Goal: Transaction & Acquisition: Purchase product/service

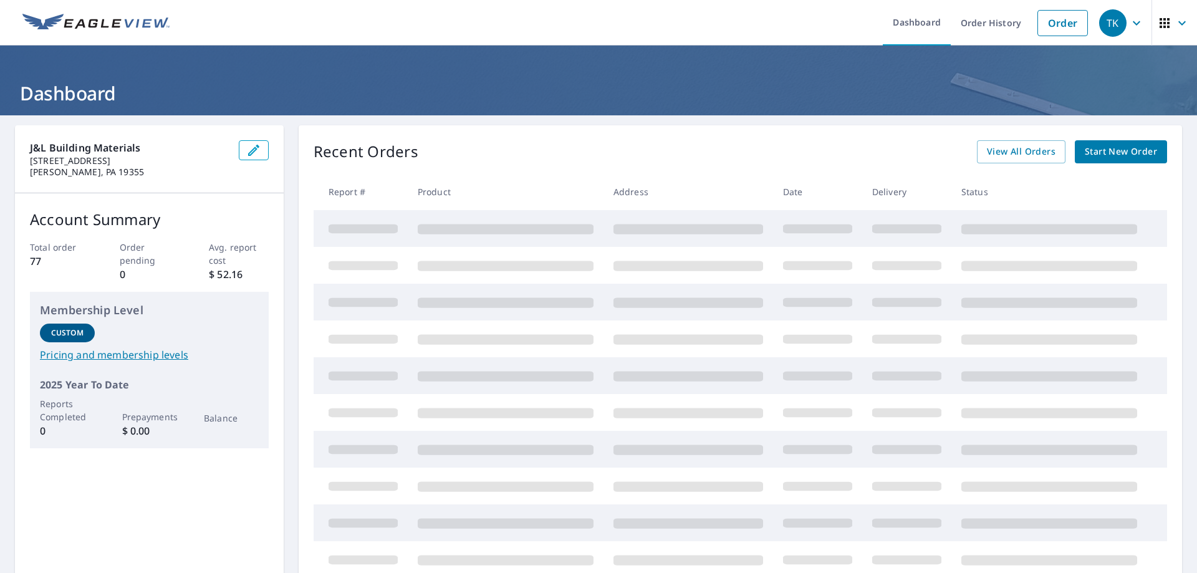
click at [1120, 153] on span "Start New Order" at bounding box center [1121, 152] width 72 height 16
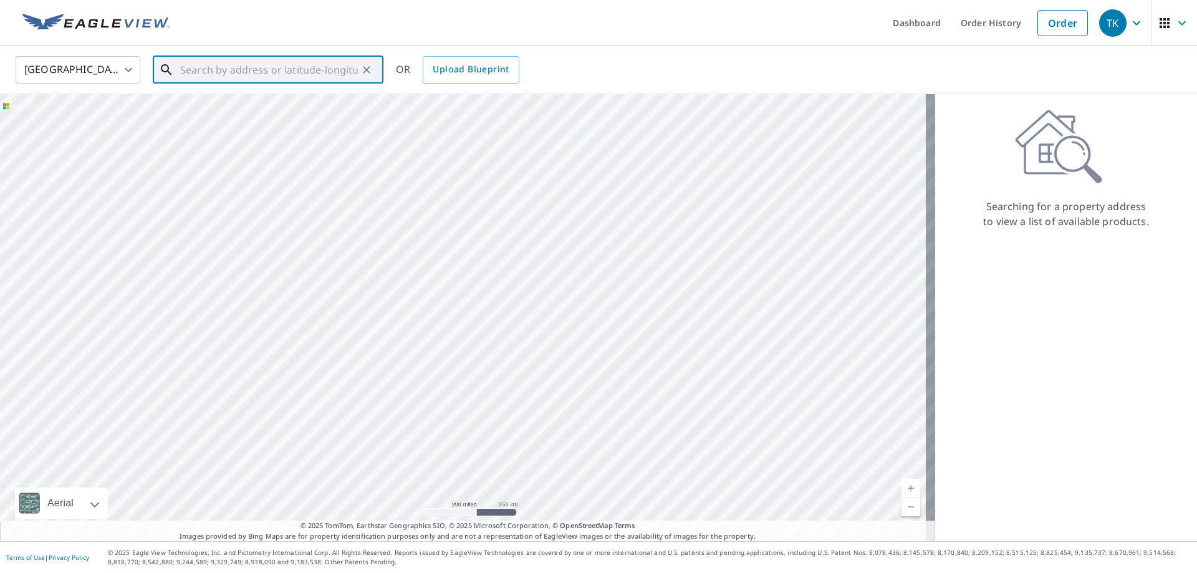
click at [218, 72] on input "text" at bounding box center [269, 69] width 178 height 35
click at [222, 107] on span "[STREET_ADDRESS][PERSON_NAME]" at bounding box center [276, 105] width 196 height 15
type input "[STREET_ADDRESS][PERSON_NAME]"
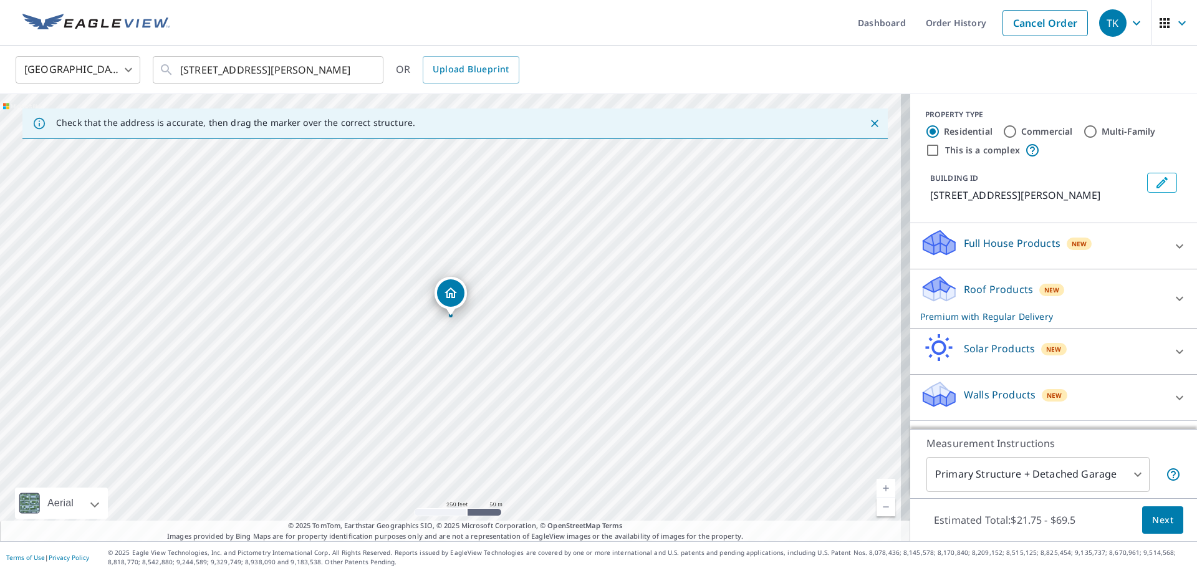
click at [1172, 245] on icon at bounding box center [1179, 246] width 15 height 15
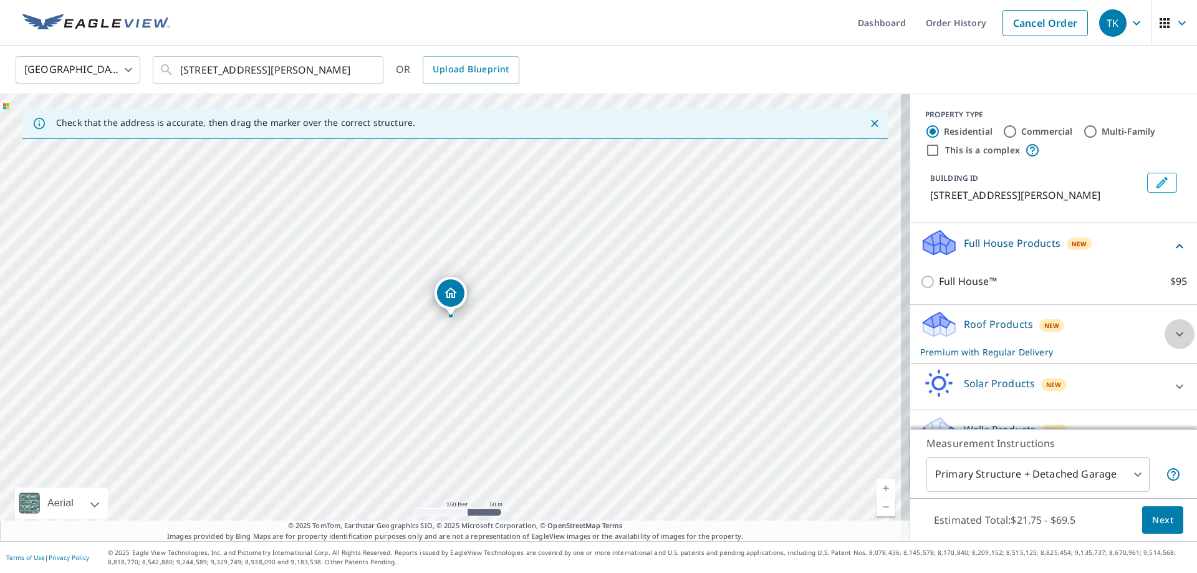
click at [1172, 336] on icon at bounding box center [1179, 334] width 15 height 15
click at [1172, 244] on icon at bounding box center [1179, 246] width 15 height 15
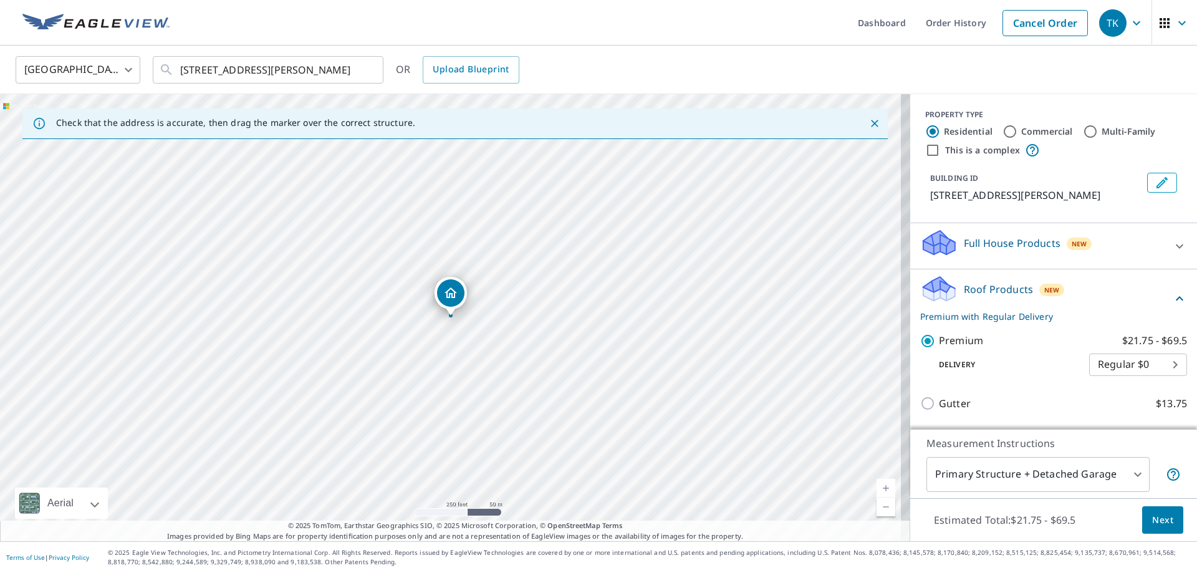
click at [1156, 365] on body "TK TK Dashboard Order History Cancel Order TK [GEOGRAPHIC_DATA] [GEOGRAPHIC_DAT…" at bounding box center [598, 286] width 1197 height 573
click at [1103, 366] on li "Regular $0" at bounding box center [1119, 364] width 98 height 22
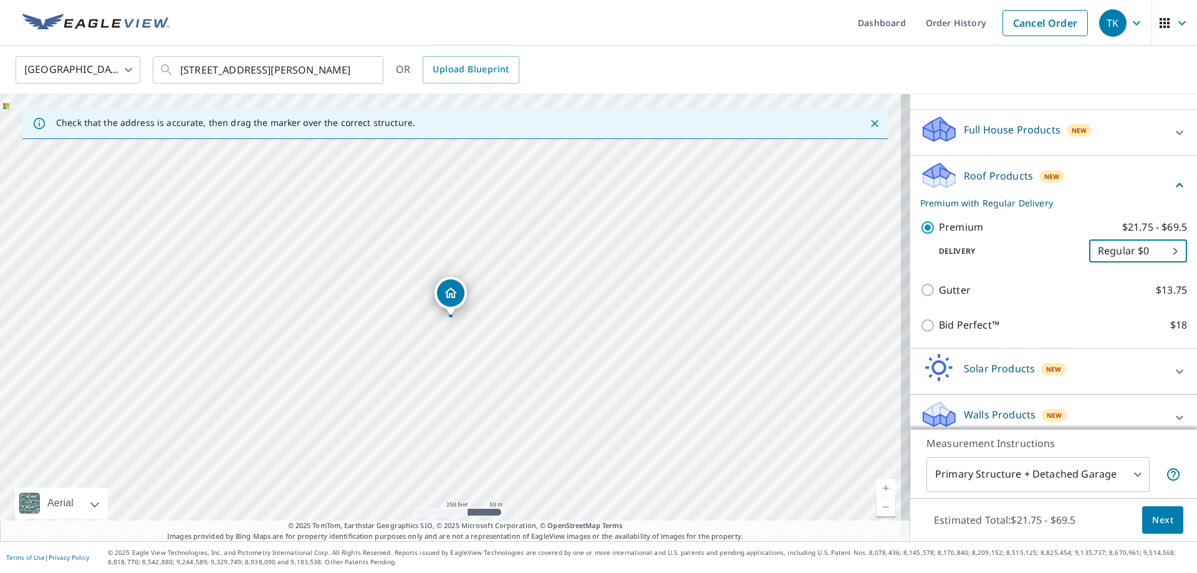
scroll to position [125, 0]
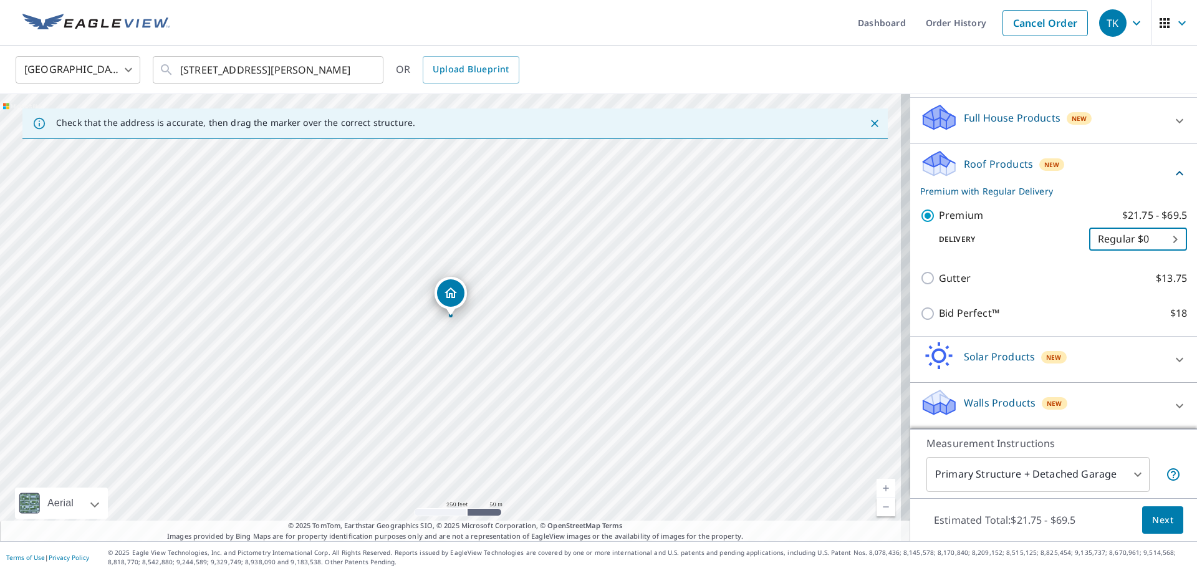
click at [1155, 518] on span "Next" at bounding box center [1162, 520] width 21 height 16
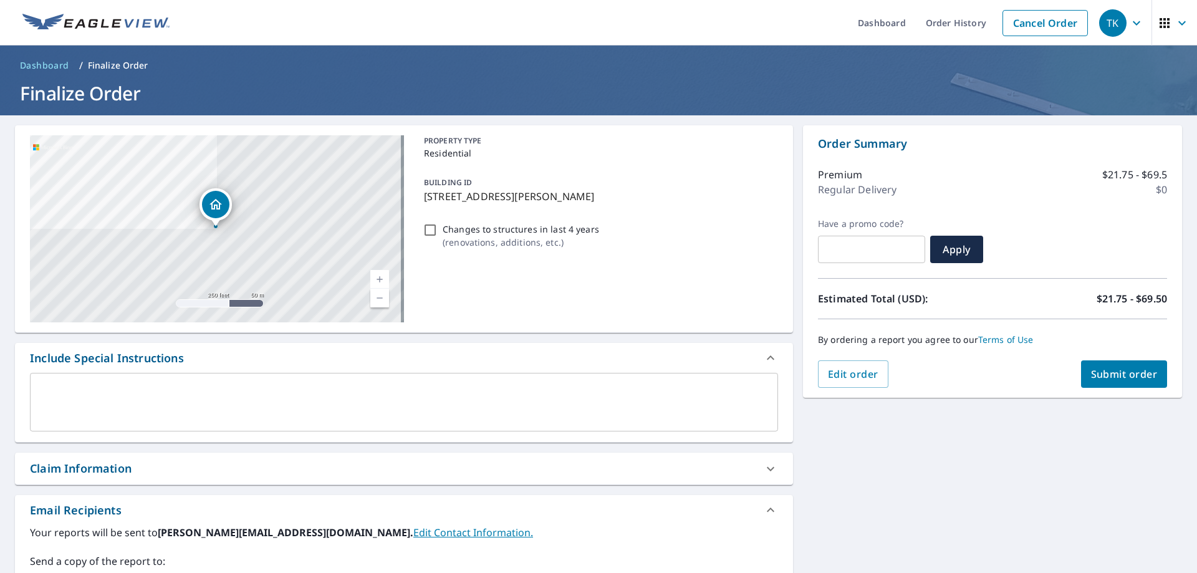
click at [1108, 371] on span "Submit order" at bounding box center [1124, 374] width 67 height 14
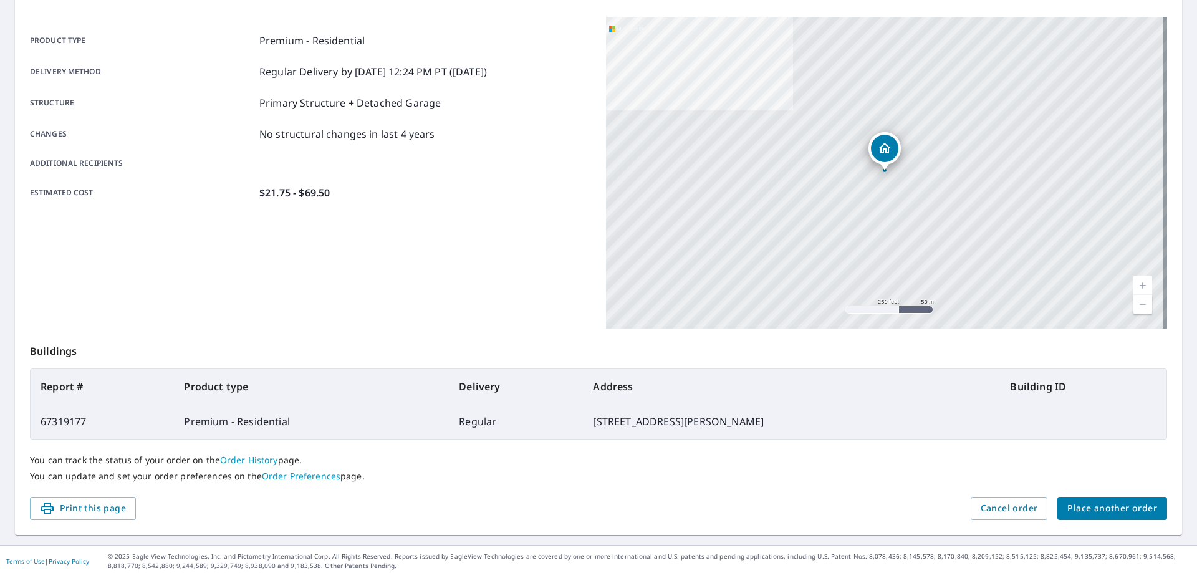
scroll to position [161, 0]
